Goal: Task Accomplishment & Management: Use online tool/utility

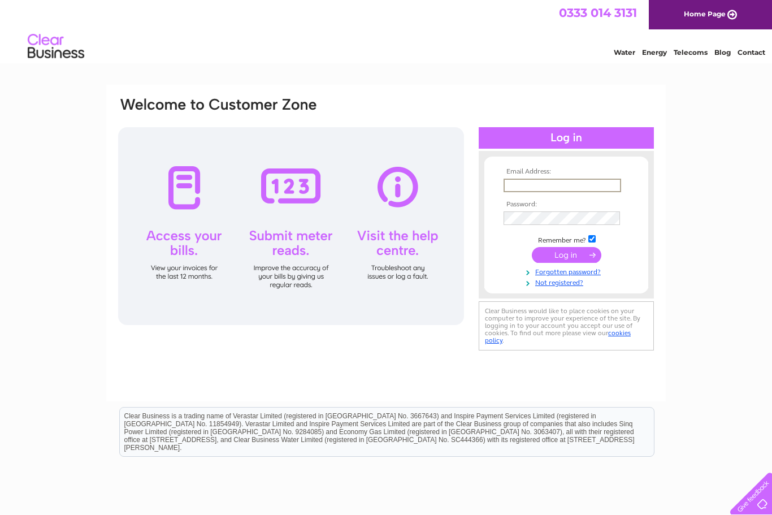
type input "[EMAIL_ADDRESS][DOMAIN_NAME]"
click at [566, 255] on input "submit" at bounding box center [566, 255] width 69 height 16
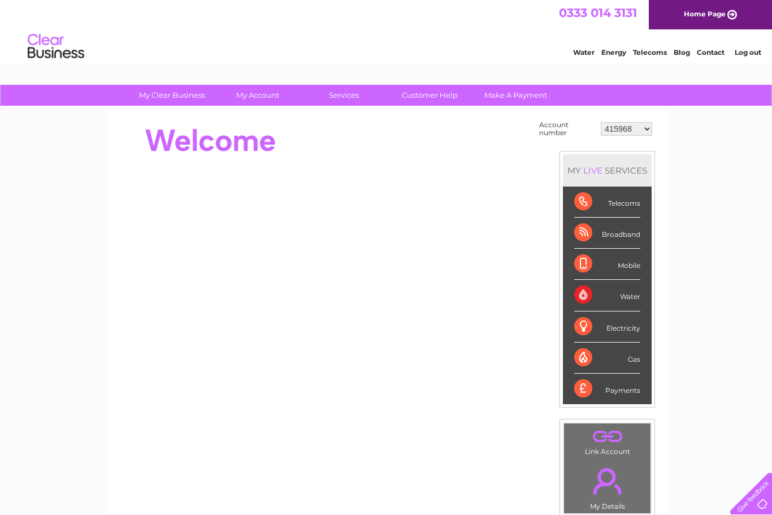
click at [632, 288] on div "Water" at bounding box center [607, 295] width 66 height 31
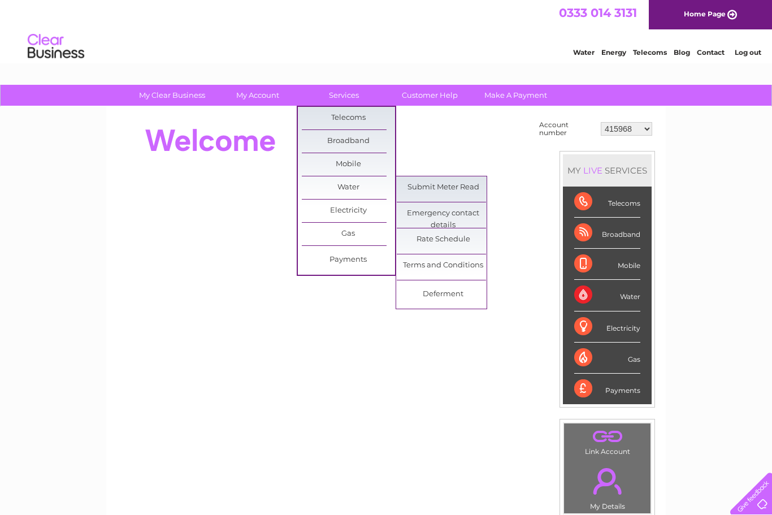
click at [463, 188] on link "Submit Meter Read" at bounding box center [443, 187] width 93 height 23
click at [380, 188] on link "Water" at bounding box center [348, 187] width 93 height 23
click at [649, 129] on select "415968 434537 30272318" at bounding box center [625, 129] width 51 height 14
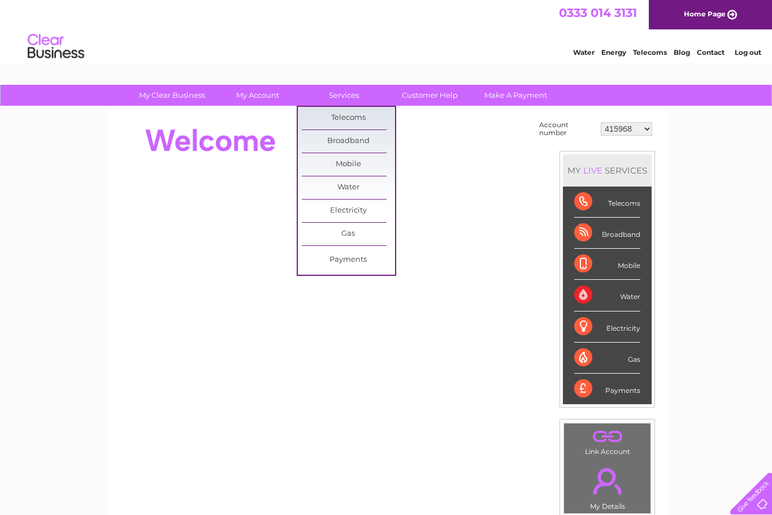
click at [636, 125] on select "415968 434537 30272318" at bounding box center [625, 129] width 51 height 14
click at [711, 152] on div "My Clear Business Login Details My Details My Preferences Link Account My Accou…" at bounding box center [386, 403] width 772 height 637
click at [711, 175] on div "My Clear Business Login Details My Details My Preferences Link Account My Accou…" at bounding box center [386, 403] width 772 height 637
click at [712, 174] on div "My Clear Business Login Details My Details My Preferences Link Account My Accou…" at bounding box center [386, 403] width 772 height 637
click at [704, 174] on div "My Clear Business Login Details My Details My Preferences Link Account My Accou…" at bounding box center [386, 403] width 772 height 637
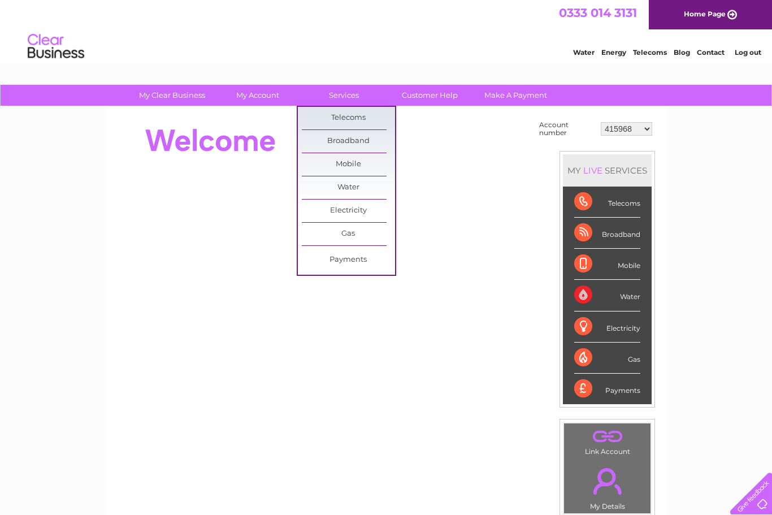
click at [617, 129] on select "415968 434537 30272318" at bounding box center [625, 129] width 51 height 14
click at [633, 127] on select "415968 434537 30272318" at bounding box center [625, 129] width 51 height 14
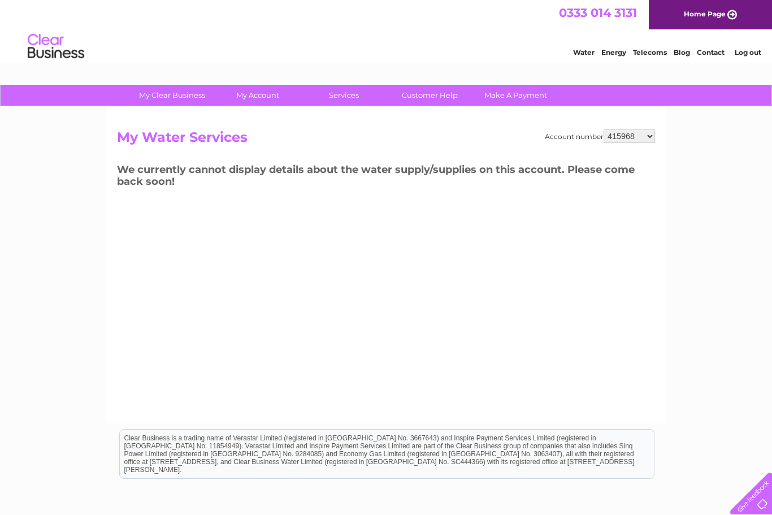
click at [646, 133] on select "415968 434537 30272318" at bounding box center [628, 136] width 51 height 14
select select "434537"
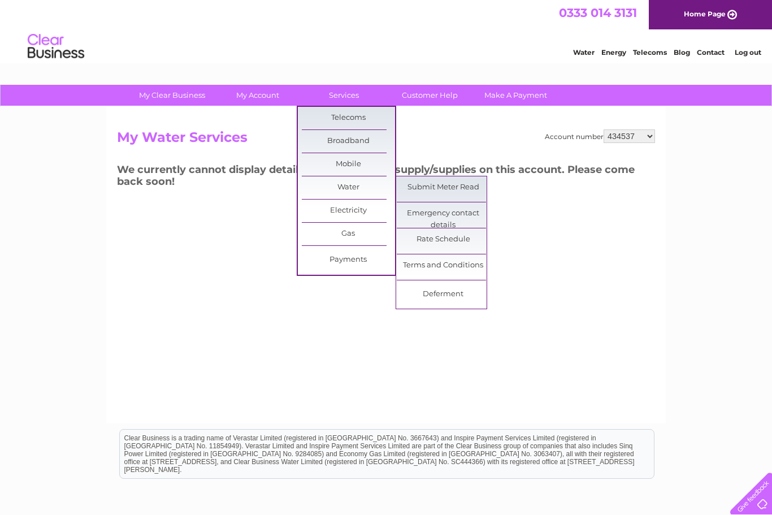
click at [466, 189] on link "Submit Meter Read" at bounding box center [443, 187] width 93 height 23
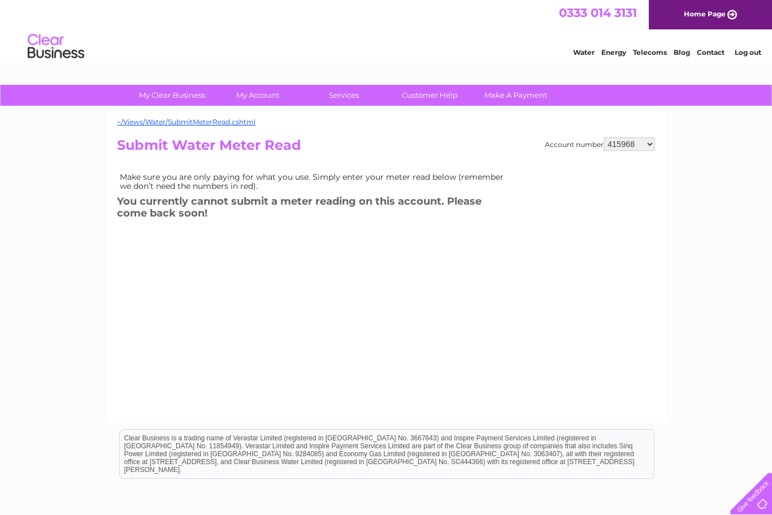
click at [637, 145] on select "415968 434537 30272318" at bounding box center [628, 144] width 51 height 14
select select "30272318"
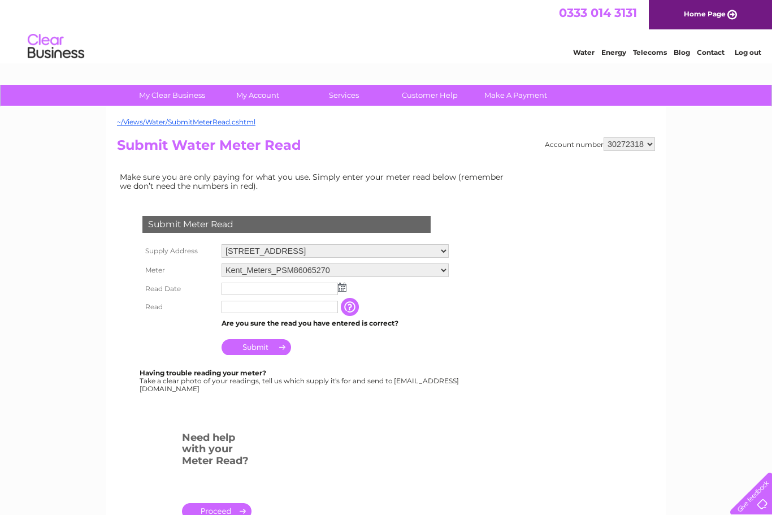
click at [281, 294] on input "text" at bounding box center [279, 288] width 116 height 12
click at [346, 290] on img at bounding box center [343, 287] width 8 height 9
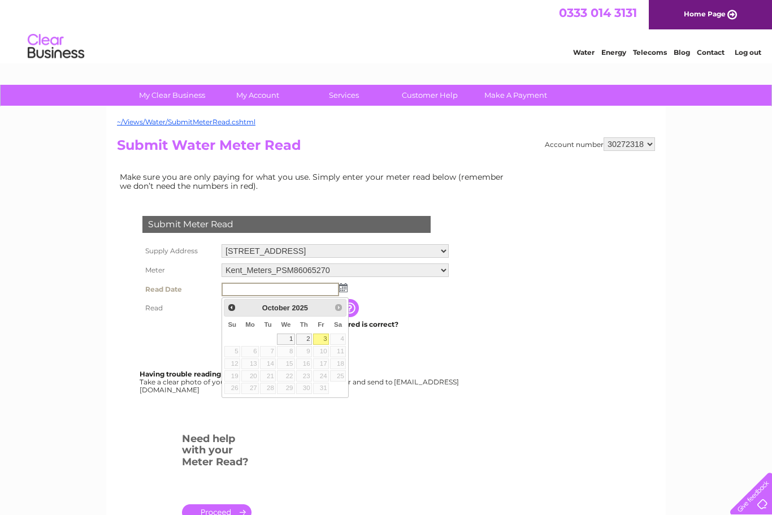
click at [327, 340] on link "3" at bounding box center [321, 338] width 16 height 11
type input "2025/10/03"
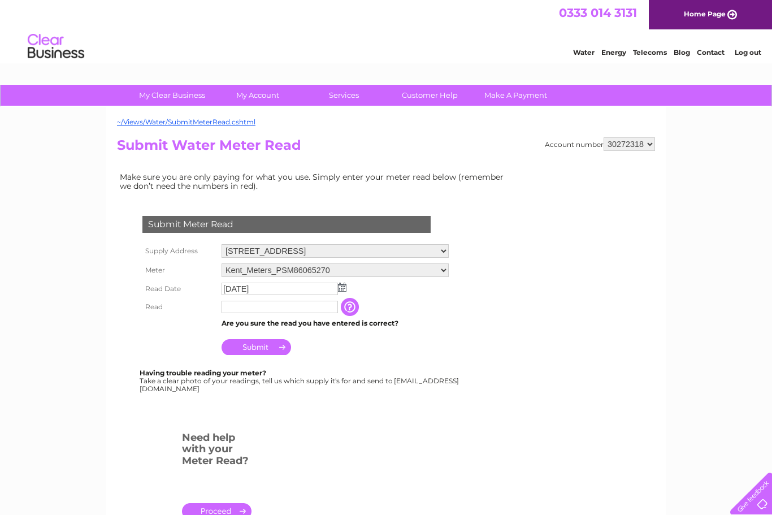
click at [264, 313] on input "text" at bounding box center [279, 307] width 116 height 12
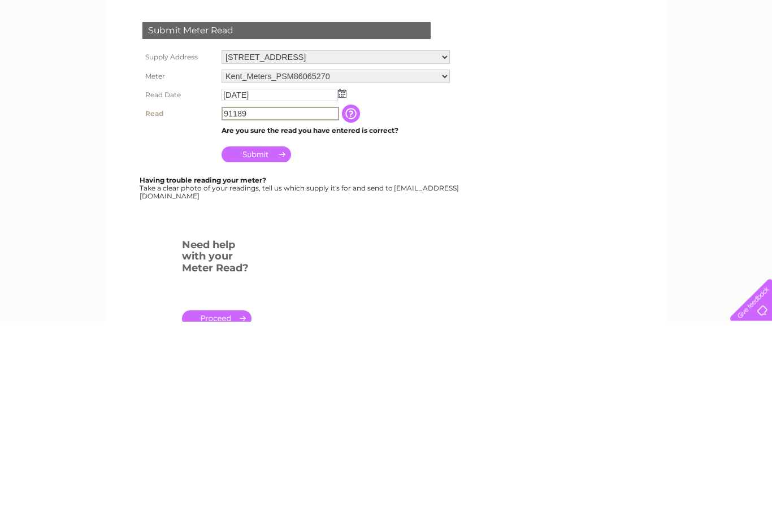
type input "91189"
click at [263, 340] on input "Submit" at bounding box center [255, 348] width 69 height 16
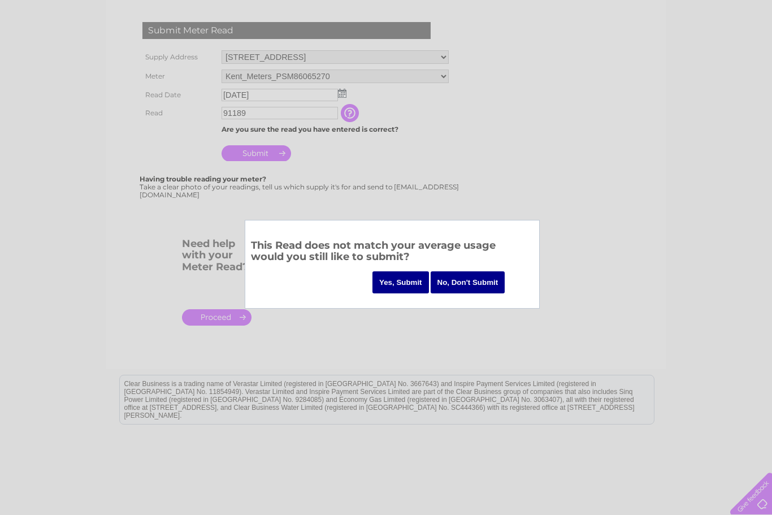
click at [397, 284] on input "Yes, Submit" at bounding box center [400, 282] width 56 height 22
